Goal: Information Seeking & Learning: Learn about a topic

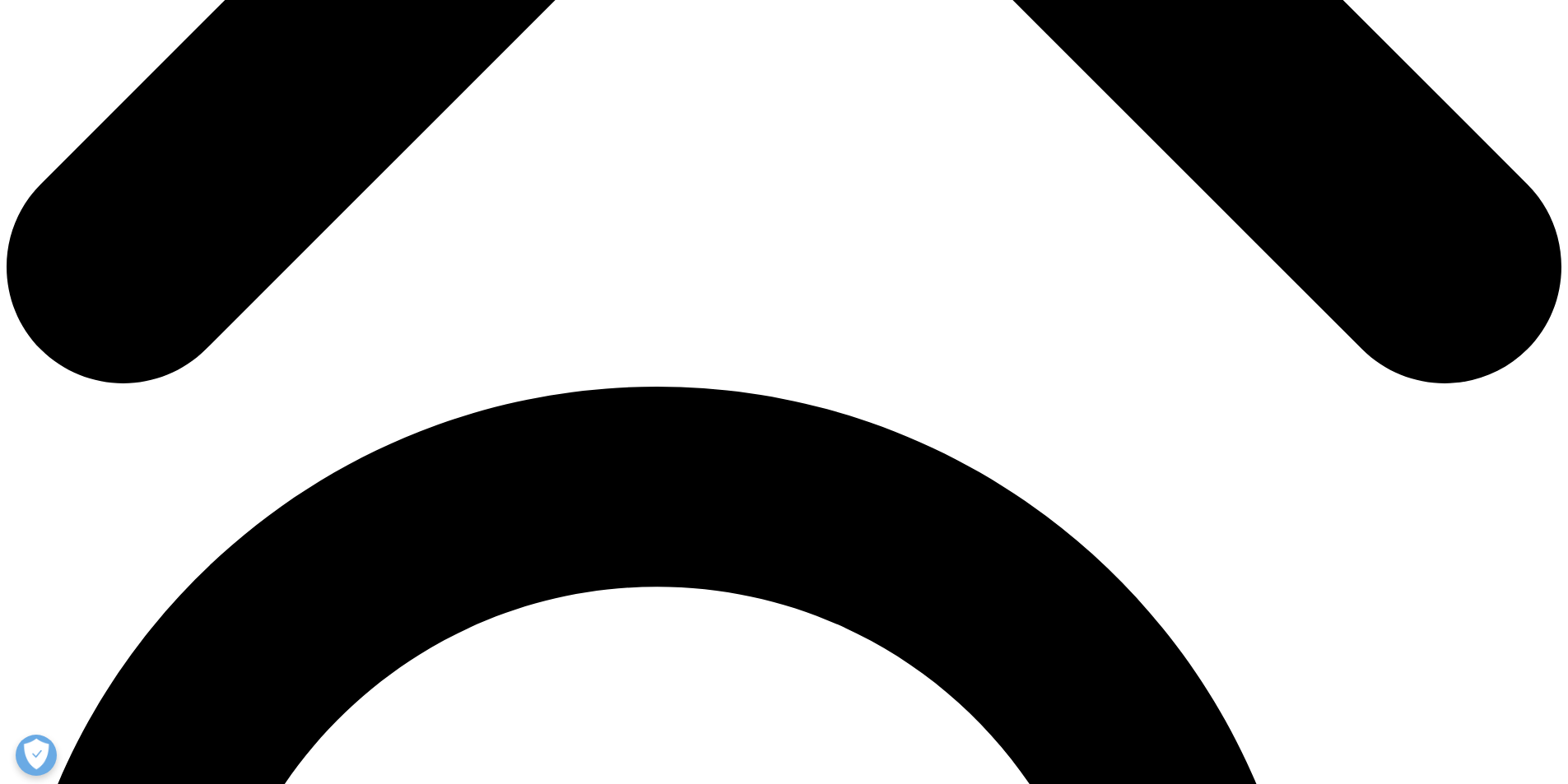
scroll to position [1234, 0]
